Goal: Transaction & Acquisition: Purchase product/service

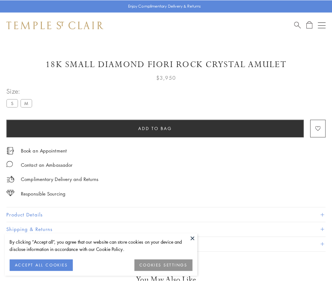
scroll to position [10, 0]
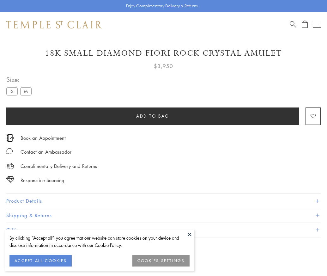
click at [153, 116] on span "Add to bag" at bounding box center [152, 116] width 33 height 7
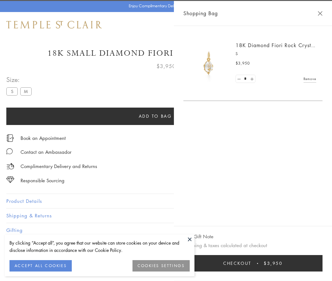
click at [323, 263] on button "Checkout $3,950" at bounding box center [253, 263] width 139 height 16
